Goal: Task Accomplishment & Management: Use online tool/utility

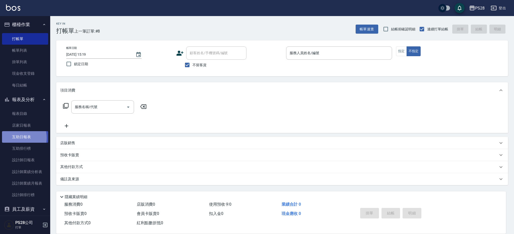
click at [17, 138] on link "互助日報表" at bounding box center [25, 137] width 46 height 12
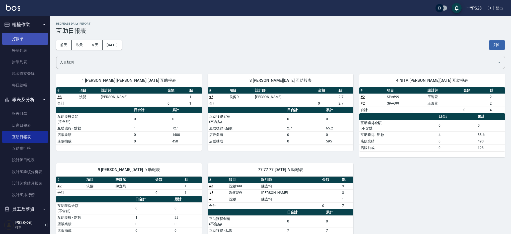
click at [14, 40] on link "打帳單" at bounding box center [25, 39] width 46 height 12
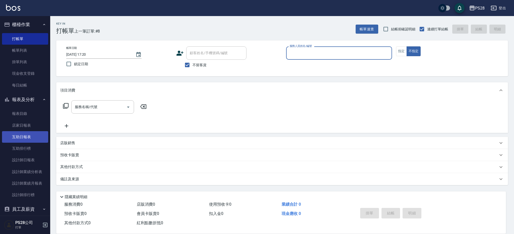
click at [21, 139] on link "互助日報表" at bounding box center [25, 137] width 46 height 12
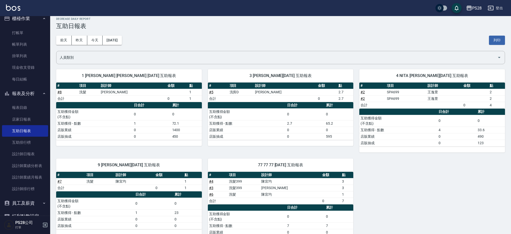
scroll to position [3, 0]
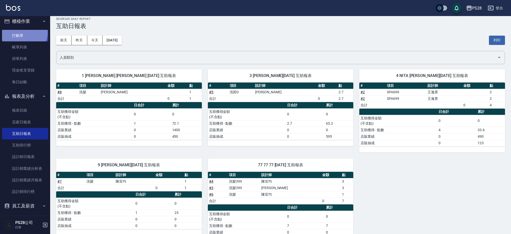
click at [21, 32] on link "打帳單" at bounding box center [25, 36] width 46 height 12
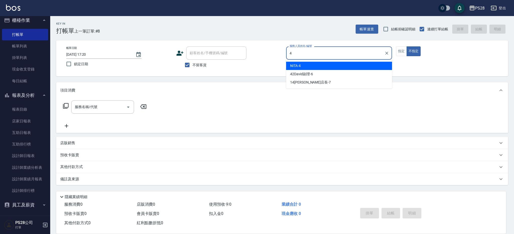
type input "NITA-4"
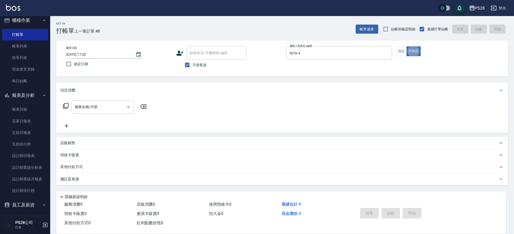
type button "false"
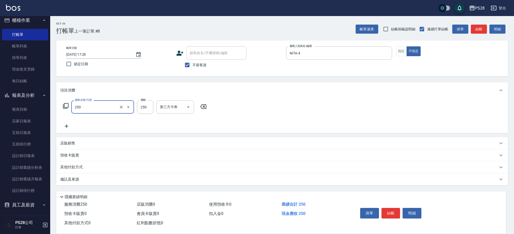
type input "單剪(250)"
type input "149"
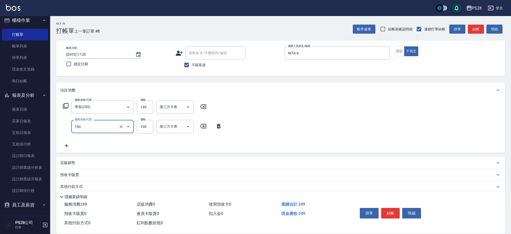
type input "洗髮(100)"
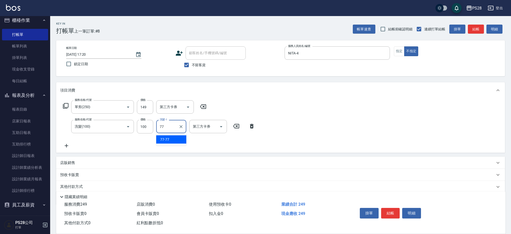
type input "77-77"
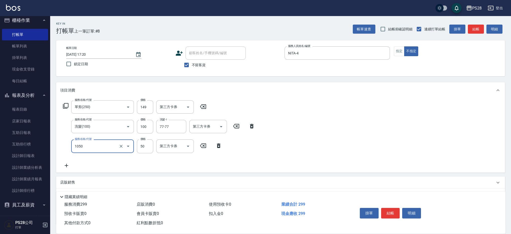
type input "精油(1050)"
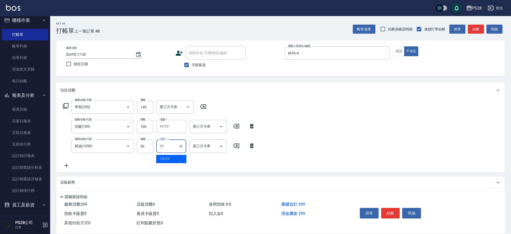
type input "77-77"
click at [392, 214] on button "結帳" at bounding box center [390, 213] width 19 height 11
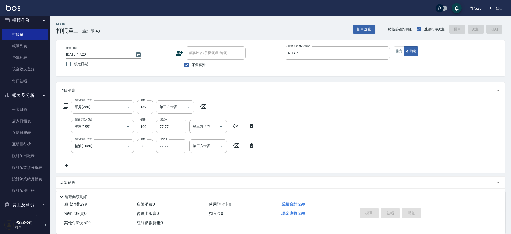
type input "[DATE] 17:21"
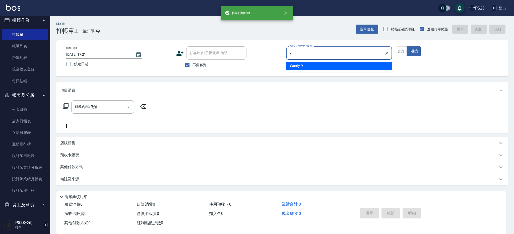
type input "Sandy-9"
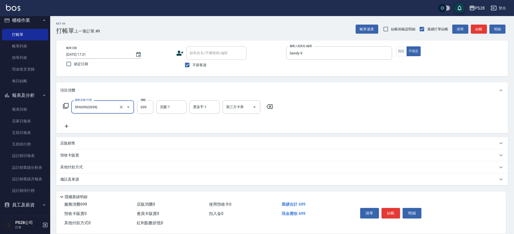
type input "SPA699(0699)"
type input "77-77"
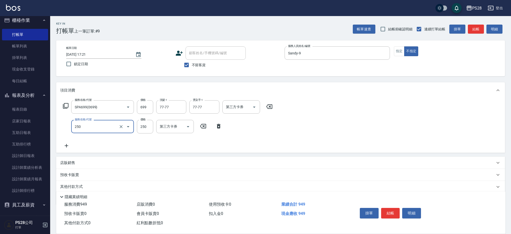
type input "單剪(250)"
type input "149"
click at [70, 161] on p "店販銷售" at bounding box center [67, 162] width 15 height 5
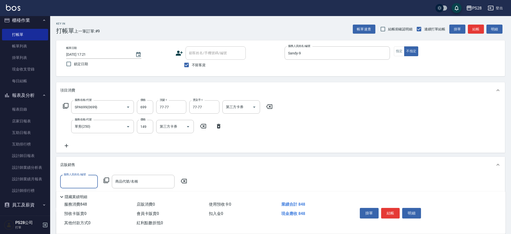
scroll to position [4, 0]
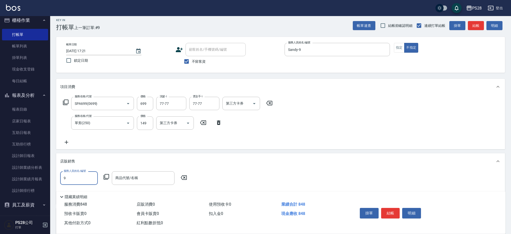
type input "Sandy-9"
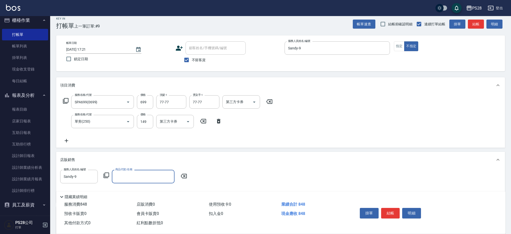
scroll to position [6, 0]
type input "u"
type input "4"
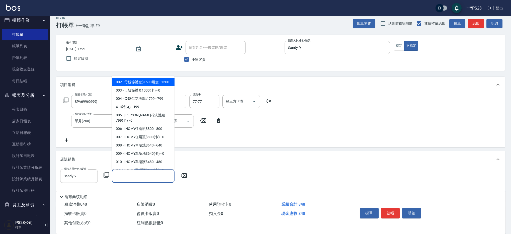
scroll to position [5, 0]
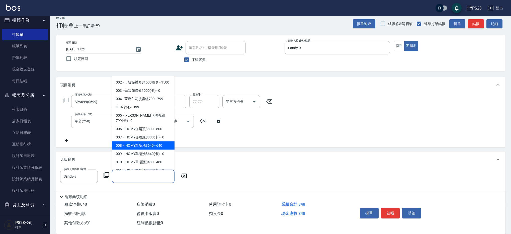
click at [134, 147] on span "008 - IHOMY單瓶洗$640 - 640" at bounding box center [143, 145] width 63 height 8
type input "IHOMY單瓶洗$640"
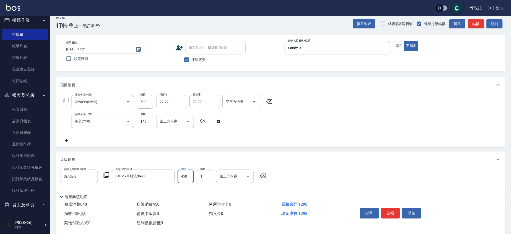
type input "450"
click at [387, 210] on button "結帳" at bounding box center [390, 213] width 19 height 11
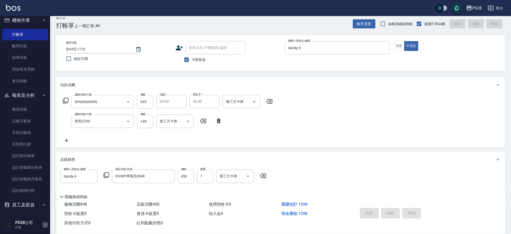
type input "[DATE] 17:22"
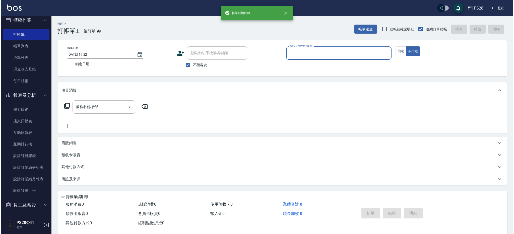
scroll to position [0, 0]
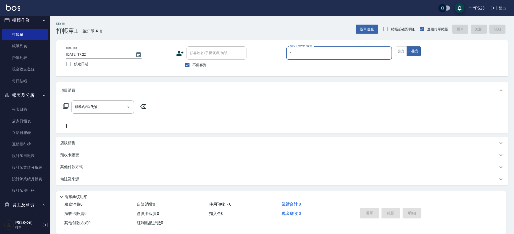
type input "NITA-4"
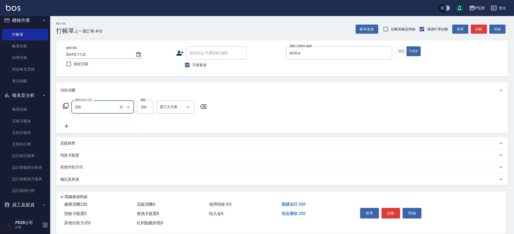
type input "單剪(250)"
type input "149"
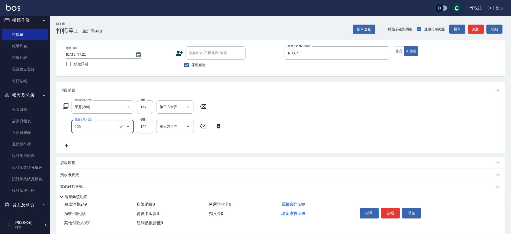
type input "洗髮(100)"
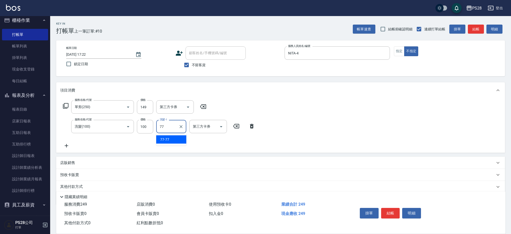
type input "77-77"
click at [396, 214] on button "結帳" at bounding box center [390, 213] width 19 height 11
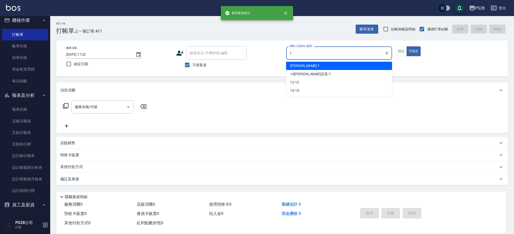
type input "[PERSON_NAME]-1"
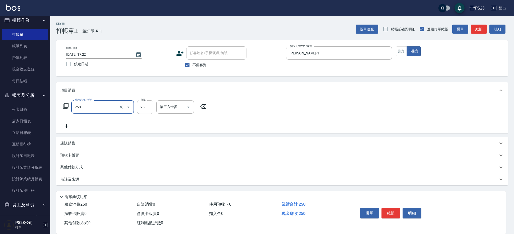
type input "單剪(250)"
type input "149"
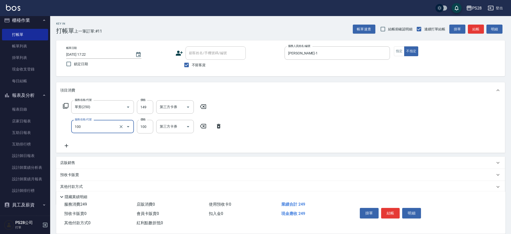
type input "洗髮(100)"
type input "7"
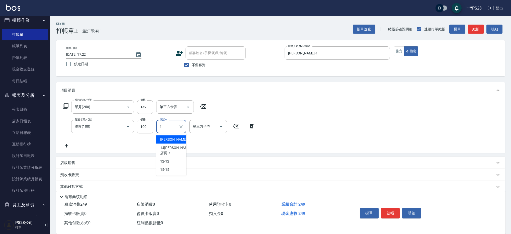
type input "[PERSON_NAME]-1"
click at [390, 212] on button "結帳" at bounding box center [390, 213] width 19 height 11
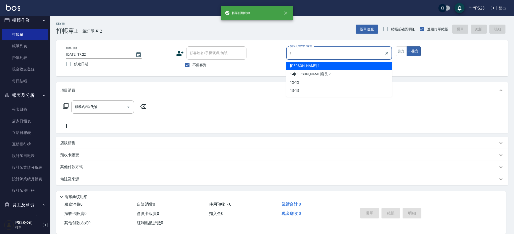
type input "[PERSON_NAME]-1"
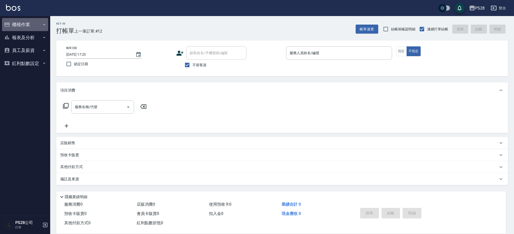
click at [23, 23] on button "櫃檯作業" at bounding box center [25, 24] width 46 height 13
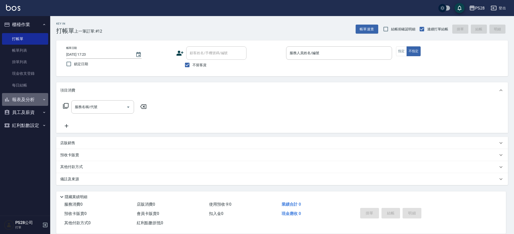
click at [32, 99] on button "報表及分析" at bounding box center [25, 99] width 46 height 13
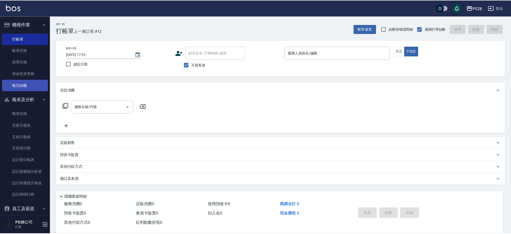
scroll to position [19, 0]
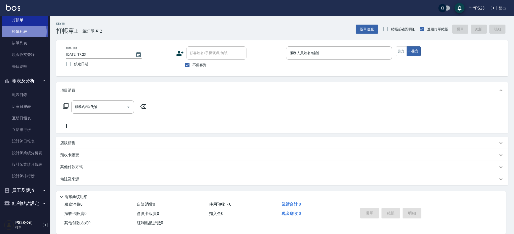
click at [24, 32] on link "帳單列表" at bounding box center [25, 32] width 46 height 12
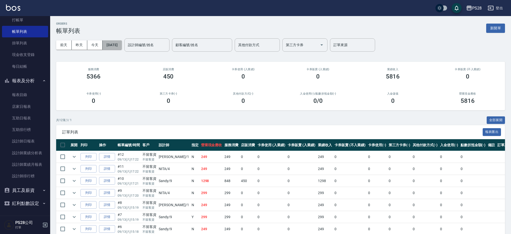
click at [106, 46] on button "[DATE]" at bounding box center [112, 44] width 19 height 9
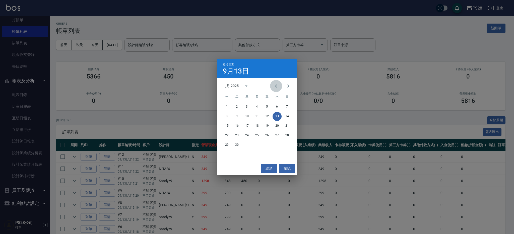
click at [273, 86] on icon "Previous month" at bounding box center [276, 86] width 6 height 6
click at [278, 135] on button "23" at bounding box center [276, 135] width 9 height 9
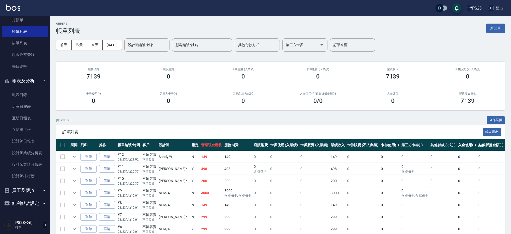
scroll to position [85, 0]
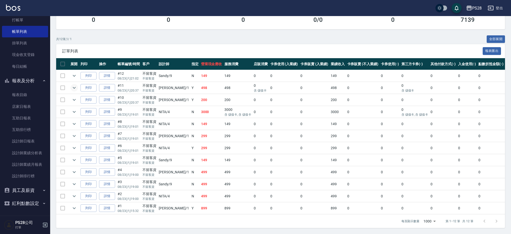
click at [75, 85] on icon "expand row" at bounding box center [74, 88] width 6 height 6
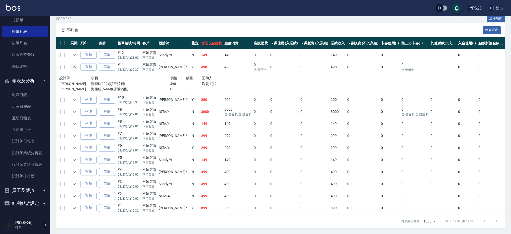
scroll to position [106, 0]
click at [108, 63] on link "詳情" at bounding box center [107, 67] width 16 height 8
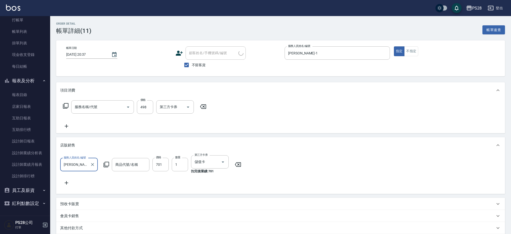
type input "2025/08/23 20:37"
checkbox input "true"
type input "[PERSON_NAME]-1"
type input "洗剪D(002)"
type input "海鹽組"
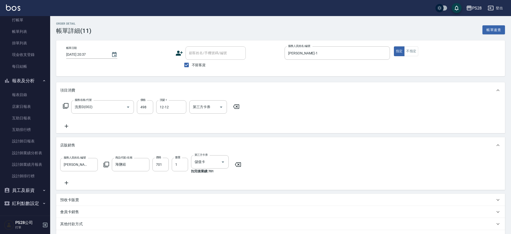
click at [203, 20] on div "Order detail 帳單詳細 (11) 帳單速查 帳單日期 2025/08/23 20:37 顧客姓名/手機號碼/編號 顧客姓名/手機號碼/編號 不留客…" at bounding box center [280, 155] width 461 height 278
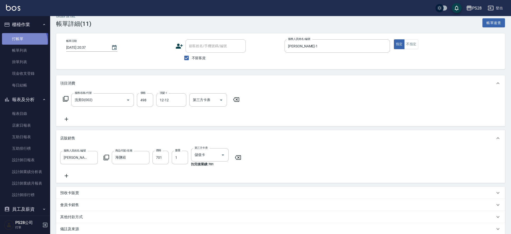
click at [24, 41] on link "打帳單" at bounding box center [25, 39] width 46 height 12
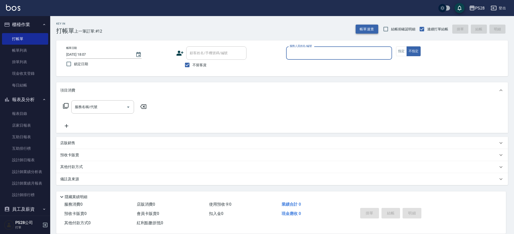
click at [371, 28] on button "帳單速查" at bounding box center [366, 29] width 23 height 9
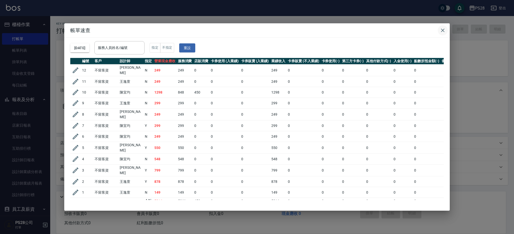
click at [442, 31] on icon "button" at bounding box center [442, 30] width 6 height 6
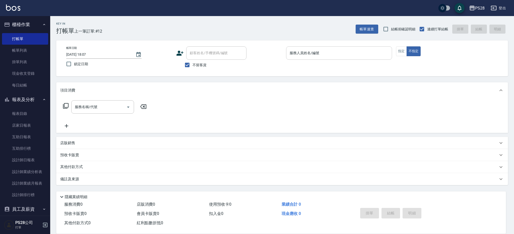
click at [348, 57] on div "服務人員姓名/編號" at bounding box center [339, 52] width 106 height 13
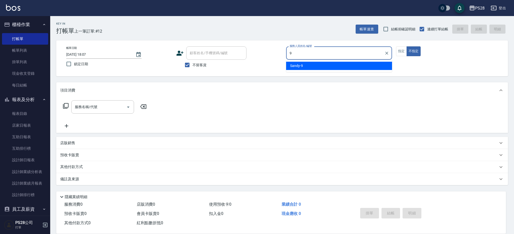
type input "Sandy-9"
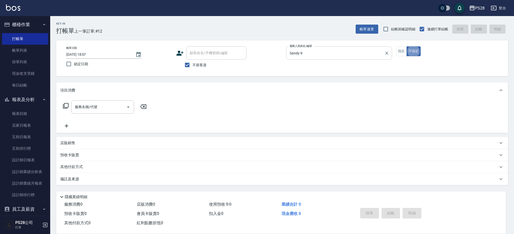
type button "false"
type input "3"
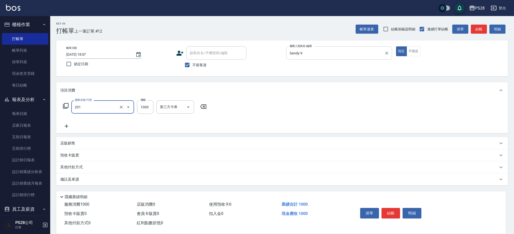
type input "基礎燙(201)"
type input "2000"
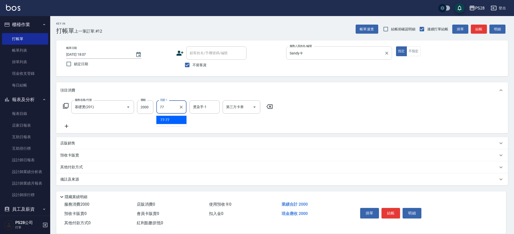
type input "77-77"
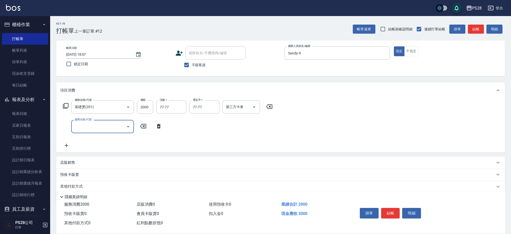
click at [392, 210] on button "結帳" at bounding box center [390, 213] width 19 height 11
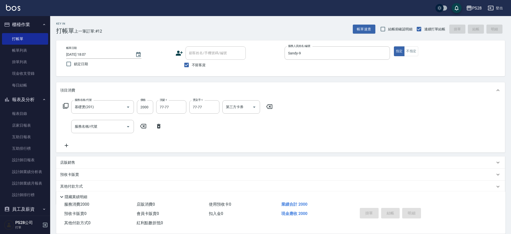
type input "2025/09/13 18:08"
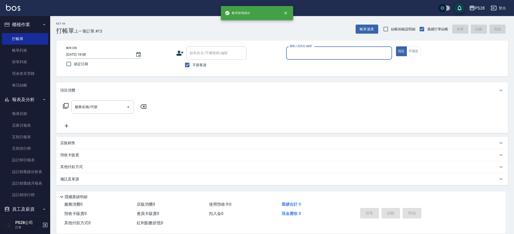
type input "9"
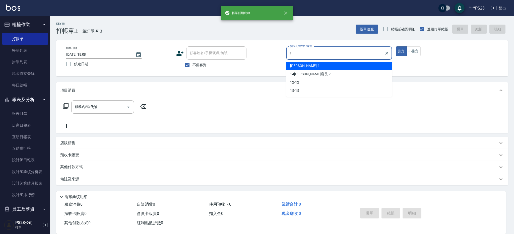
type input "[PERSON_NAME]-1"
type button "true"
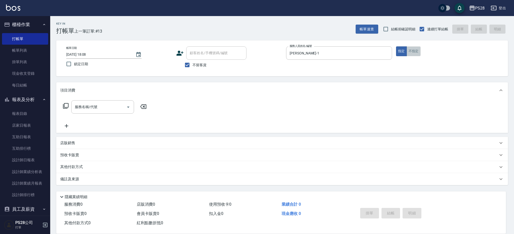
click at [411, 50] on button "不指定" at bounding box center [413, 51] width 14 height 10
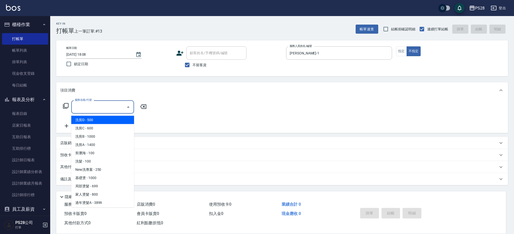
click at [87, 108] on input "服務名稱/代號" at bounding box center [98, 107] width 51 height 9
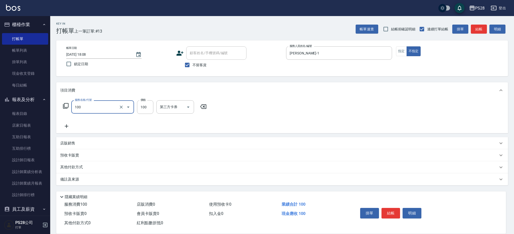
type input "洗髮(100)"
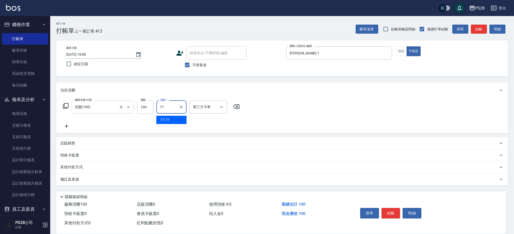
type input "77-77"
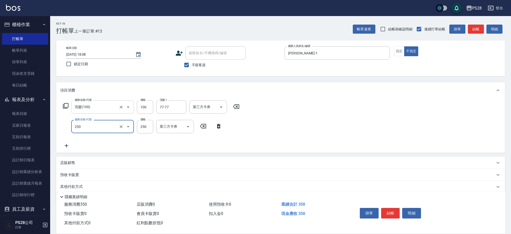
type input "單剪(250)"
type input "149"
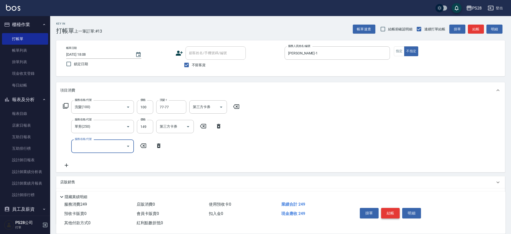
click at [390, 210] on button "結帳" at bounding box center [390, 213] width 19 height 11
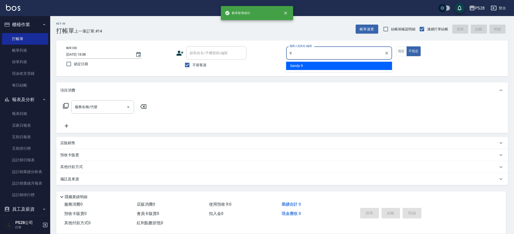
type input "Sandy-9"
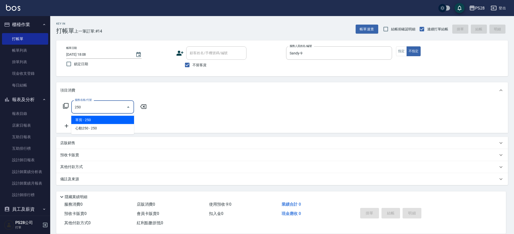
type input "單剪(250)"
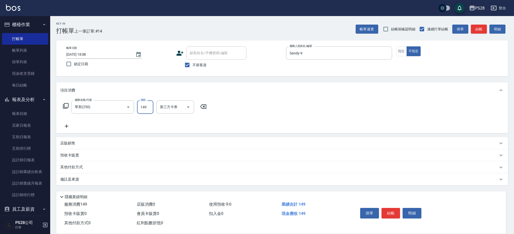
type input "149"
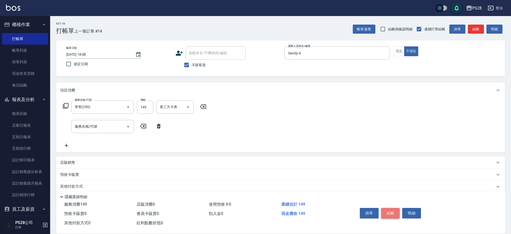
click at [399, 209] on button "結帳" at bounding box center [390, 213] width 19 height 11
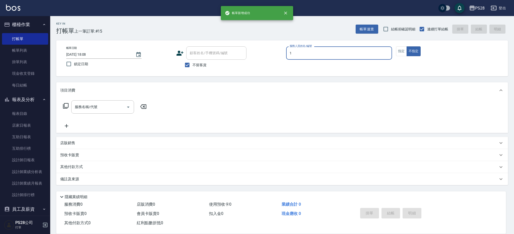
type input "[PERSON_NAME]-1"
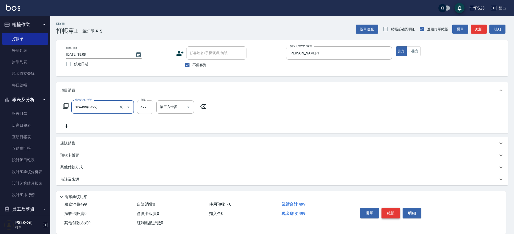
type input "SPA499(0499)"
type input "6"
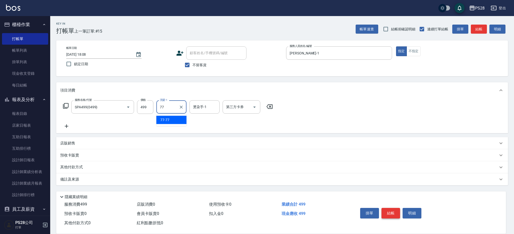
type input "77-77"
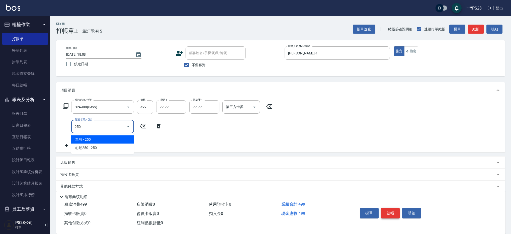
type input "單剪(250)"
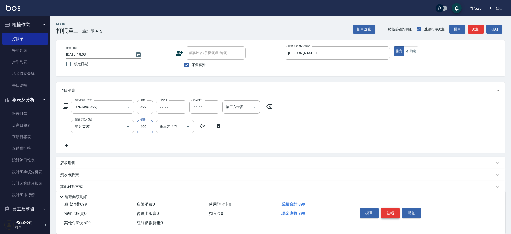
type input "400"
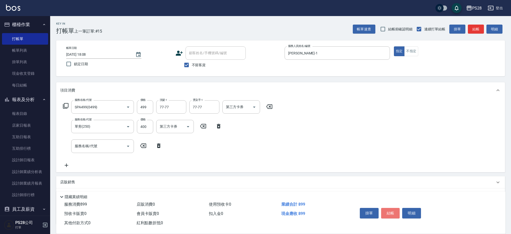
click at [389, 210] on button "結帳" at bounding box center [390, 213] width 19 height 11
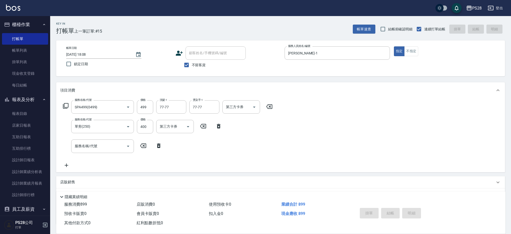
type input "2025/09/13 18:09"
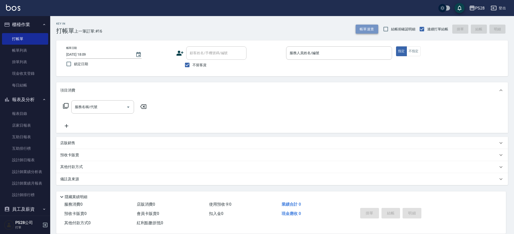
click at [361, 27] on button "帳單速查" at bounding box center [366, 29] width 23 height 9
click at [355, 25] on button "帳單速查" at bounding box center [366, 29] width 23 height 9
click at [367, 55] on input "服務人員姓名/編號" at bounding box center [338, 53] width 101 height 9
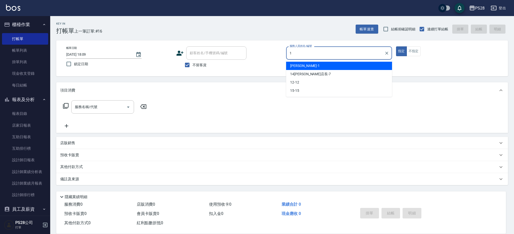
type input "[PERSON_NAME]-1"
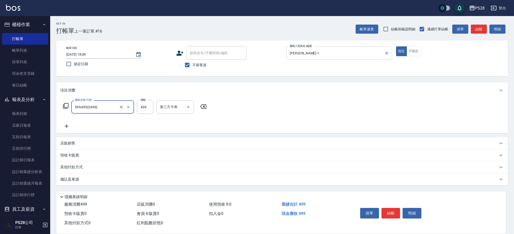
type input "SPA499(0499)"
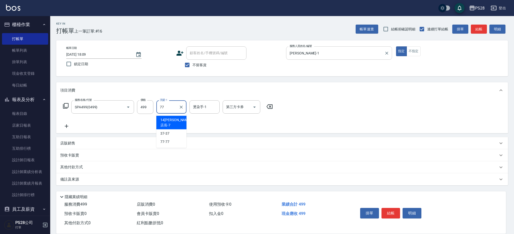
type input "77-77"
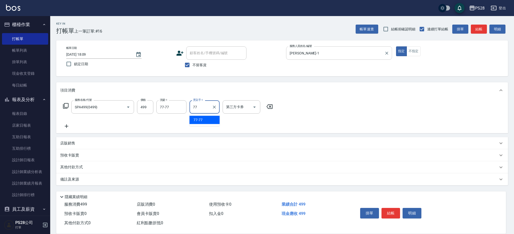
type input "7"
click at [122, 105] on icon "Clear" at bounding box center [121, 107] width 5 height 5
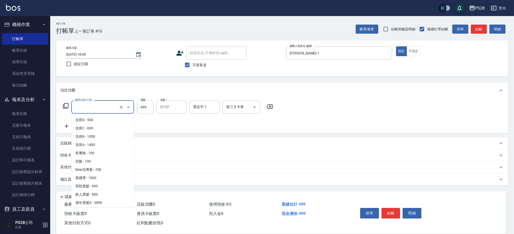
click at [96, 110] on input "服務名稱/代號" at bounding box center [95, 107] width 44 height 9
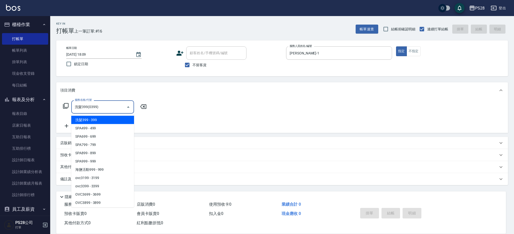
type input "洗髮399(0399)"
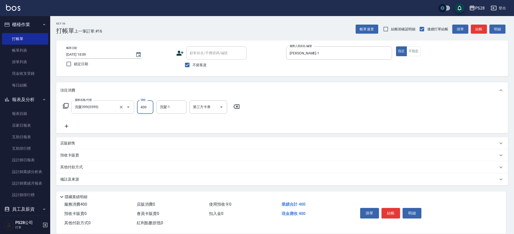
type input "400"
type input "77-77"
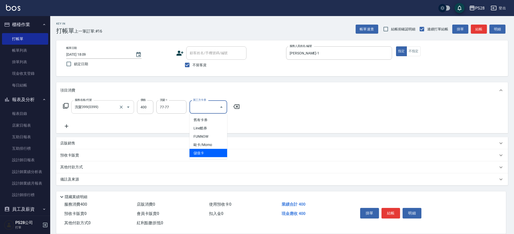
type input "儲值卡"
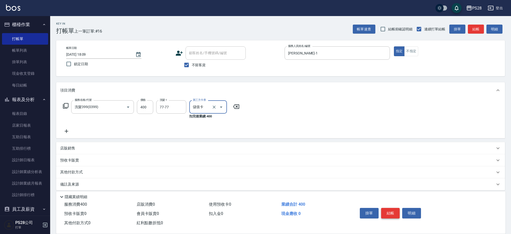
click at [393, 212] on button "結帳" at bounding box center [390, 213] width 19 height 11
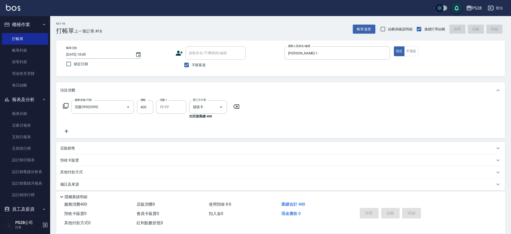
type input "2025/09/13 18:10"
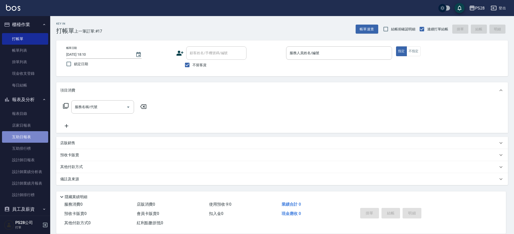
click at [29, 139] on link "互助日報表" at bounding box center [25, 137] width 46 height 12
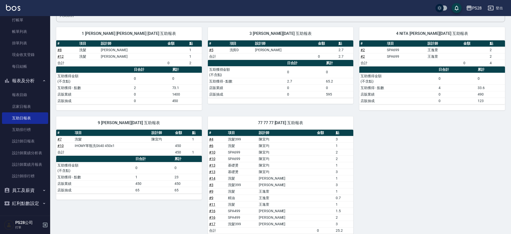
scroll to position [97, 0]
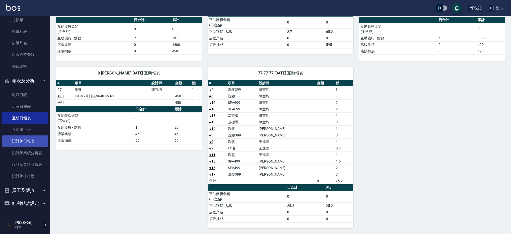
click at [37, 141] on link "設計師日報表" at bounding box center [25, 141] width 46 height 12
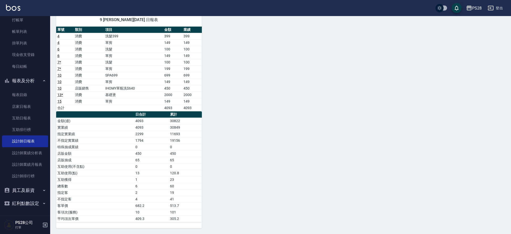
scroll to position [263, 0]
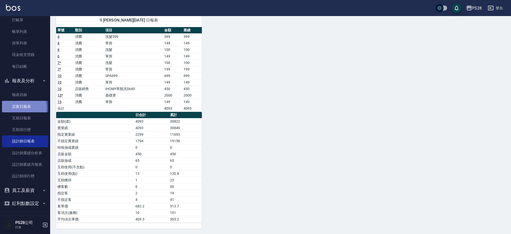
click at [14, 109] on link "店家日報表" at bounding box center [25, 107] width 46 height 12
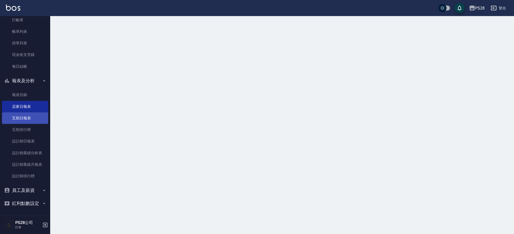
click at [22, 121] on link "互助日報表" at bounding box center [25, 118] width 46 height 12
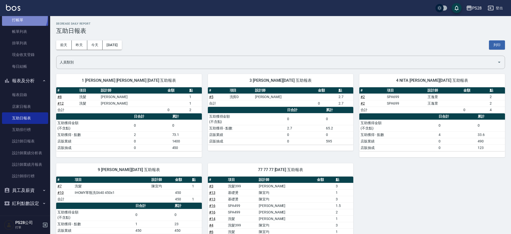
click at [24, 17] on link "打帳單" at bounding box center [25, 20] width 46 height 12
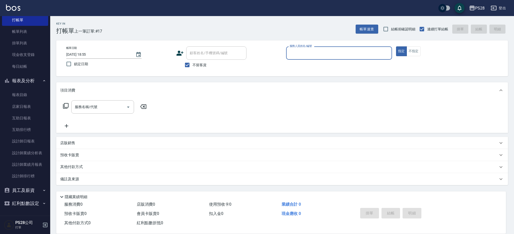
type input "ㄅ"
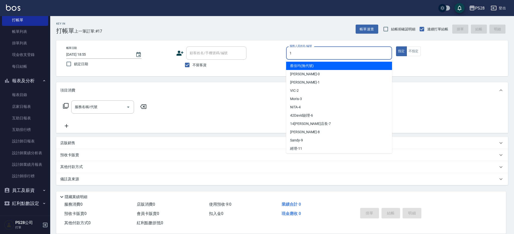
type input "1"
type button "true"
type input "[PERSON_NAME]-1"
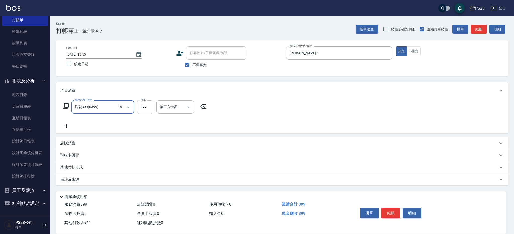
type input "洗髮399(0399)"
type input "77-77"
click at [395, 213] on button "結帳" at bounding box center [390, 213] width 19 height 11
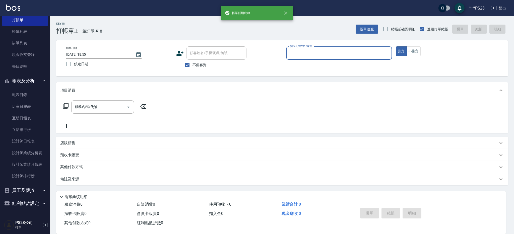
click at [376, 52] on input "服務人員姓名/編號" at bounding box center [338, 53] width 101 height 9
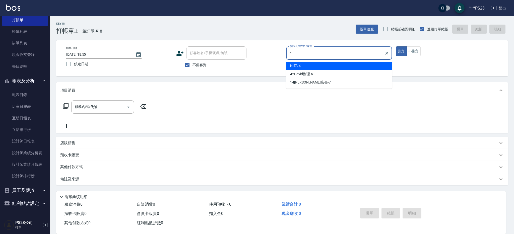
type input "NITA-4"
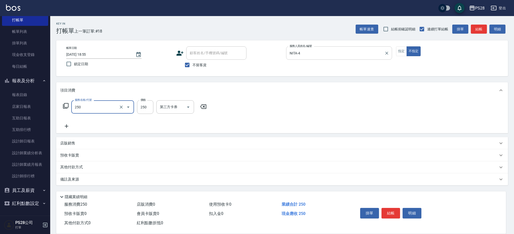
type input "單剪(250)"
type input "149"
drag, startPoint x: 392, startPoint y: 210, endPoint x: 389, endPoint y: 208, distance: 3.1
click at [392, 210] on button "結帳" at bounding box center [390, 213] width 19 height 11
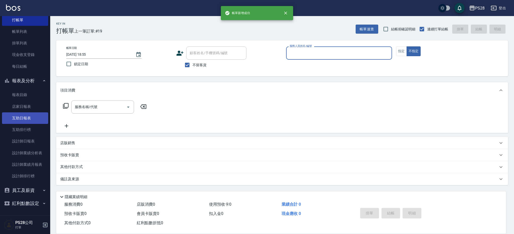
click at [20, 119] on link "互助日報表" at bounding box center [25, 118] width 46 height 12
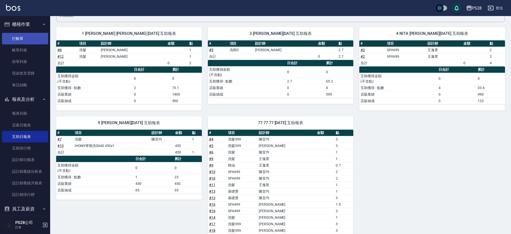
scroll to position [2, 0]
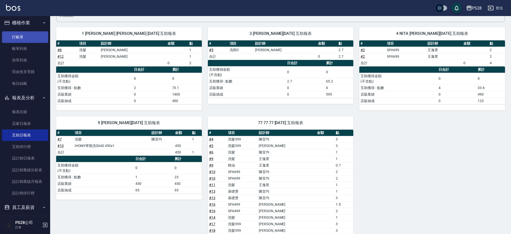
click at [14, 38] on link "打帳單" at bounding box center [25, 37] width 46 height 12
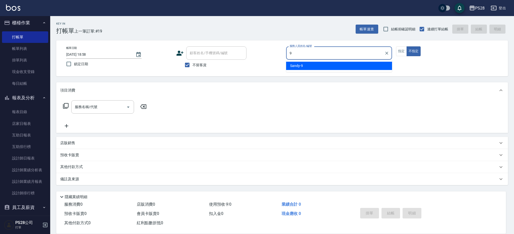
type input "Sandy-9"
type button "false"
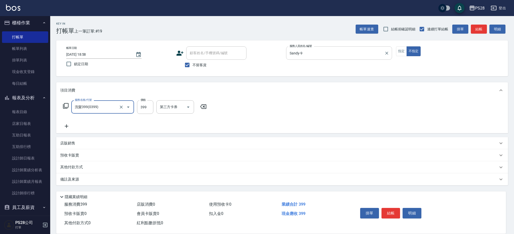
type input "洗髮399(0399)"
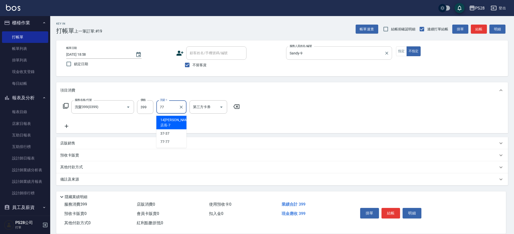
type input "77-77"
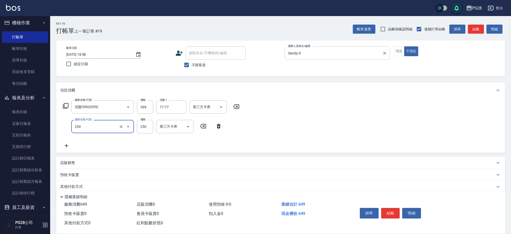
type input "單剪(250)"
type input "149"
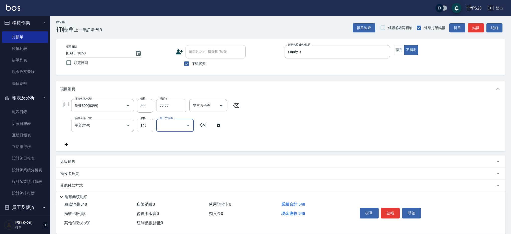
click at [394, 212] on button "結帳" at bounding box center [390, 213] width 19 height 11
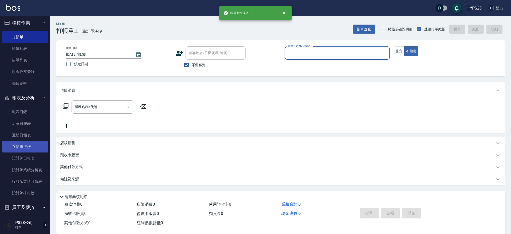
scroll to position [0, 0]
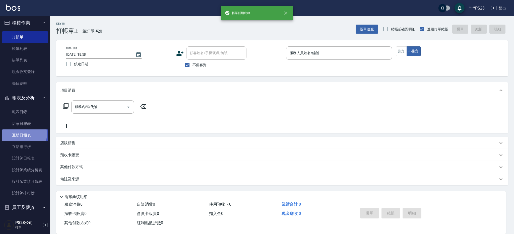
click at [19, 134] on link "互助日報表" at bounding box center [25, 135] width 46 height 12
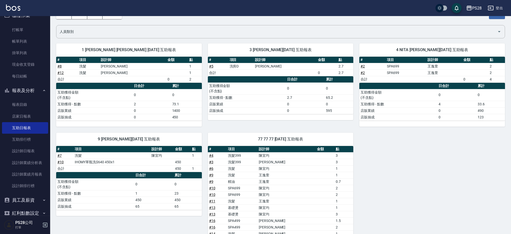
scroll to position [31, 0]
